Goal: Transaction & Acquisition: Purchase product/service

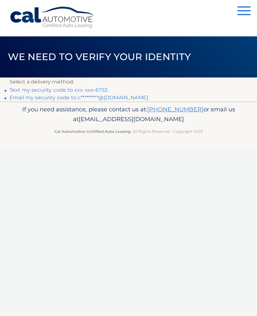
click at [70, 90] on link "Text my security code to xxx-xxx-6753" at bounding box center [59, 90] width 98 height 6
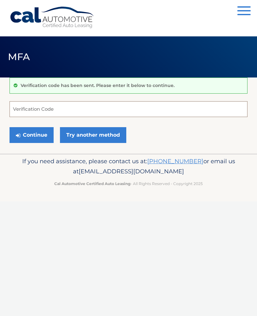
click at [30, 110] on input "Verification Code" at bounding box center [129, 109] width 238 height 16
type input "251744"
click at [38, 135] on button "Continue" at bounding box center [32, 135] width 44 height 16
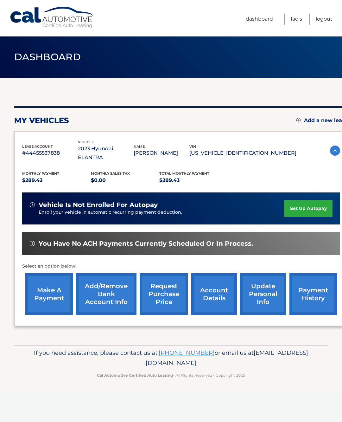
click at [49, 278] on link "make a payment" at bounding box center [49, 293] width 48 height 41
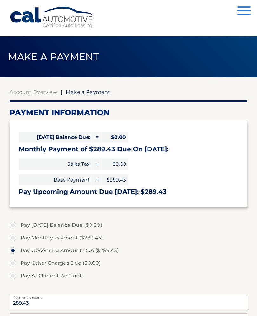
select select "MTdiNmRjN2QtZDViMC00YjkwLWJlN2QtOWU2ODE4NmU1OGI5"
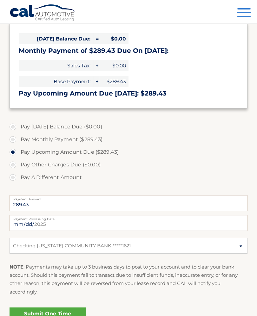
scroll to position [99, 0]
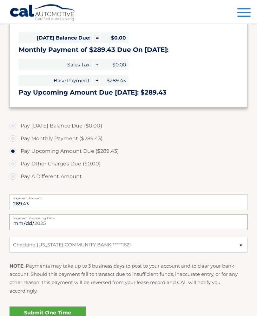
click at [132, 223] on input "2025-08-15" at bounding box center [129, 223] width 238 height 16
type input "2025-08-22"
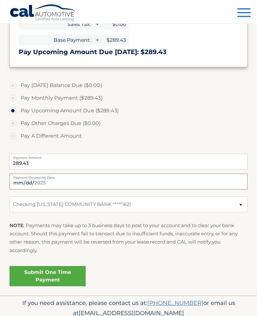
scroll to position [140, 0]
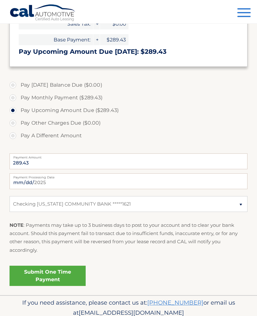
click at [54, 275] on link "Submit One Time Payment" at bounding box center [48, 276] width 76 height 20
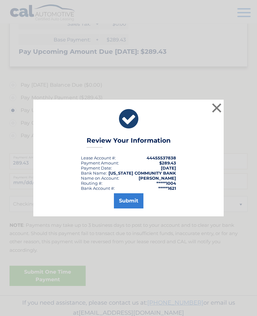
click at [127, 207] on button "Submit" at bounding box center [128, 201] width 29 height 15
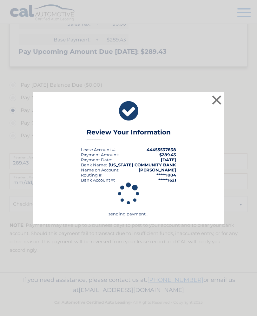
scroll to position [131, 0]
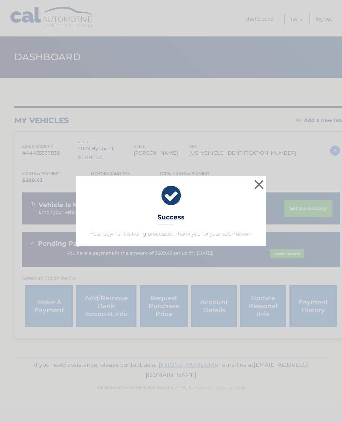
click at [261, 182] on button "×" at bounding box center [259, 184] width 13 height 13
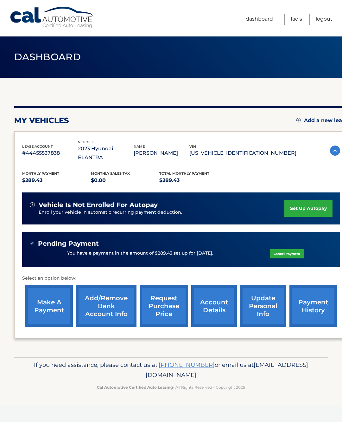
click at [325, 18] on link "Logout" at bounding box center [324, 19] width 17 height 11
